Goal: Transaction & Acquisition: Book appointment/travel/reservation

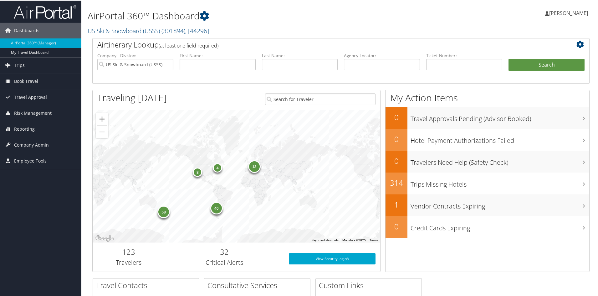
click at [43, 96] on span "Travel Approval" at bounding box center [30, 97] width 33 height 16
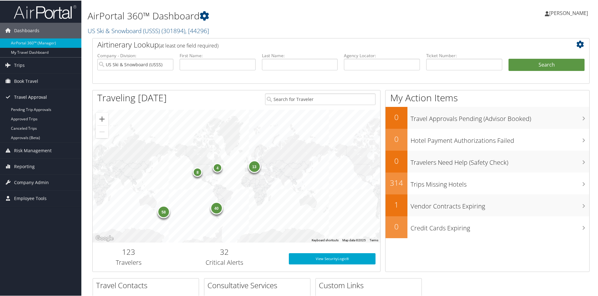
click at [43, 97] on span "Travel Approval" at bounding box center [30, 97] width 33 height 16
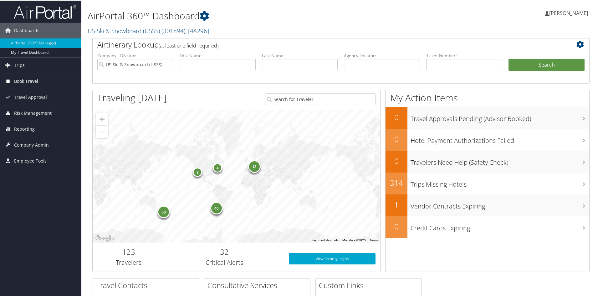
click at [43, 81] on link "Book Travel" at bounding box center [40, 81] width 81 height 16
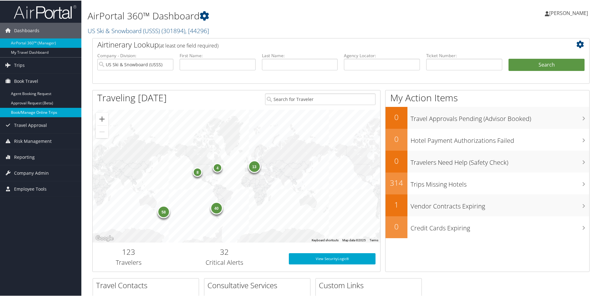
click at [44, 114] on link "Book/Manage Online Trips" at bounding box center [40, 111] width 81 height 9
